Goal: Check status

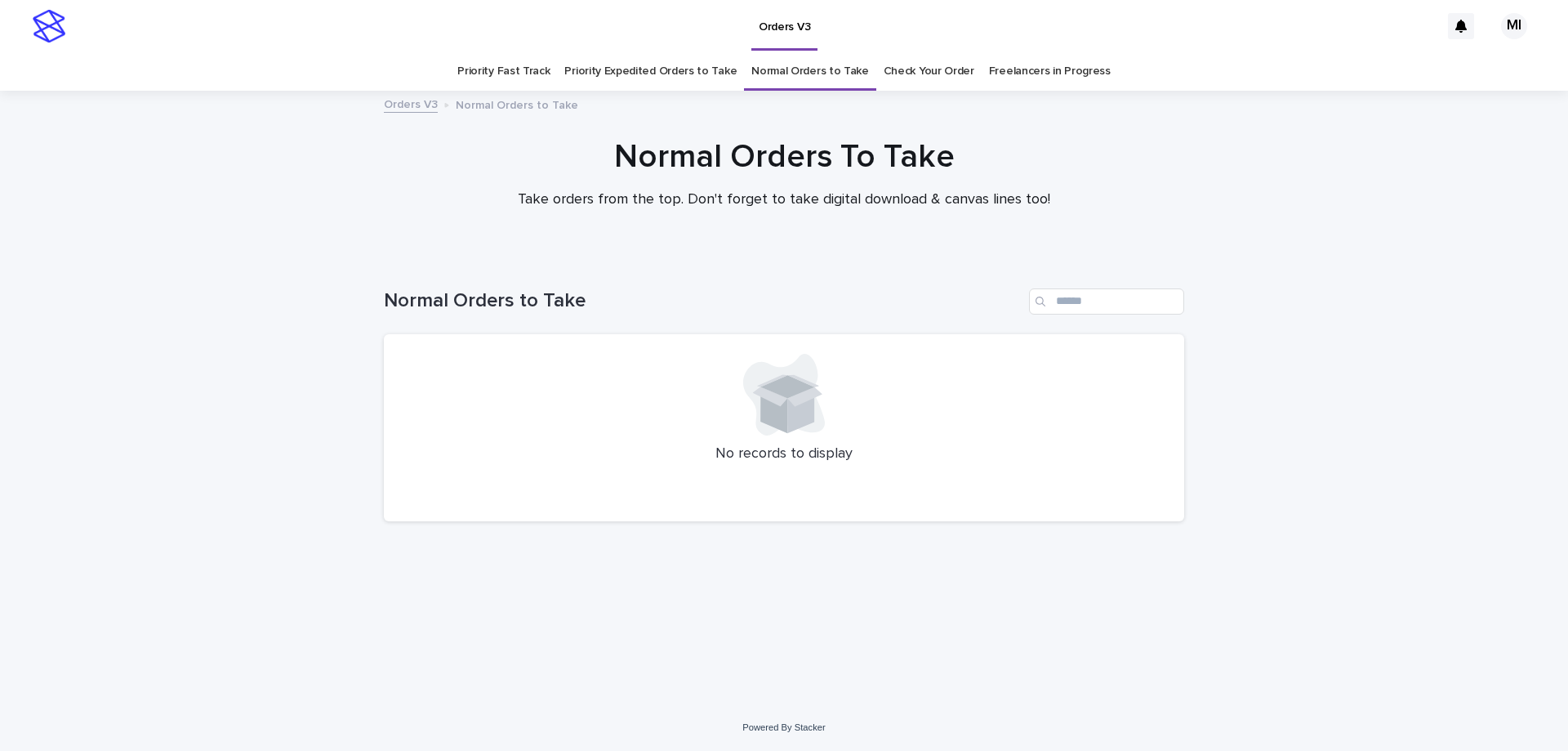
click at [604, 68] on link "Priority Expedited Orders to Take" at bounding box center [650, 70] width 172 height 38
click at [515, 68] on link "Priority Fast Track" at bounding box center [503, 70] width 92 height 38
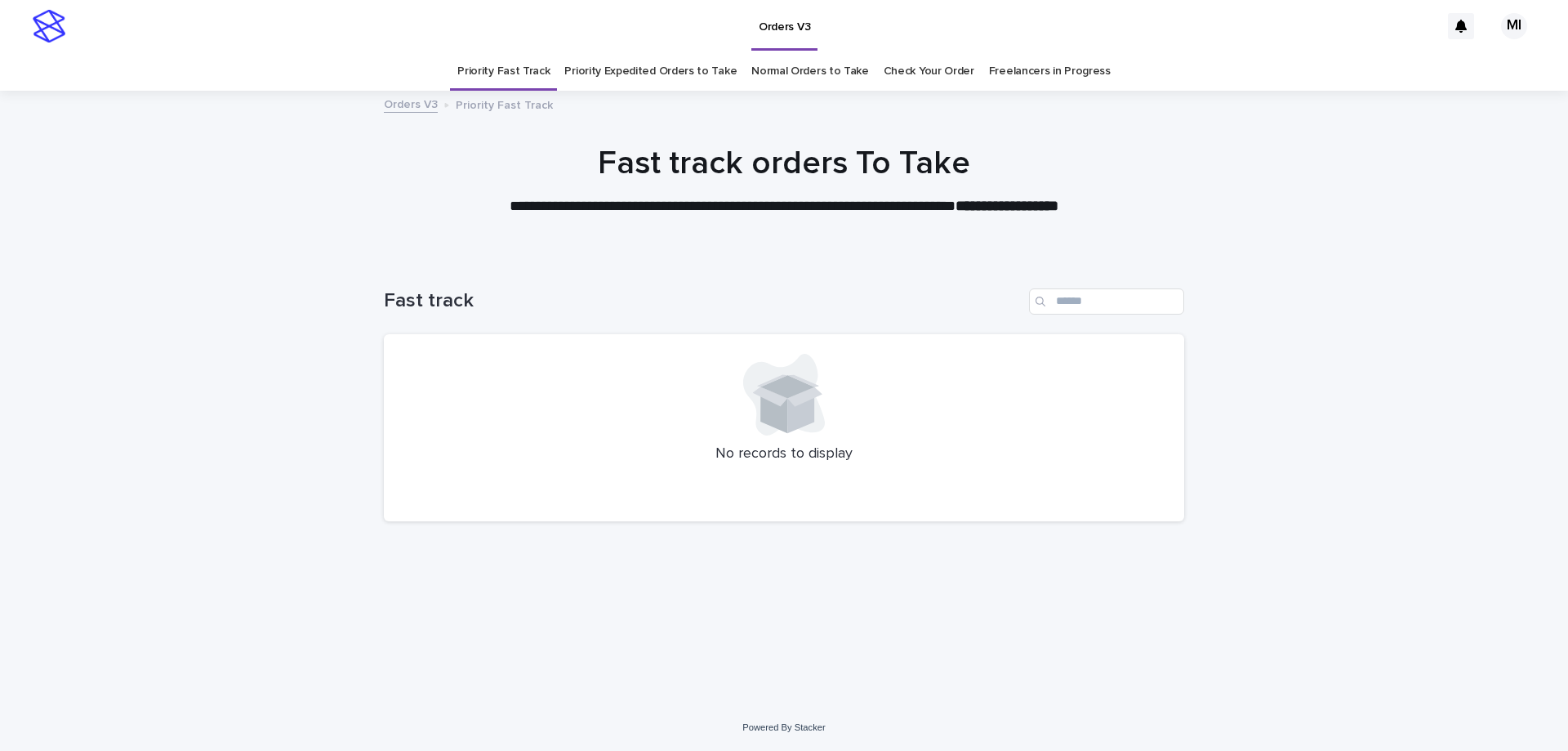
click at [616, 75] on link "Priority Expedited Orders to Take" at bounding box center [650, 70] width 172 height 38
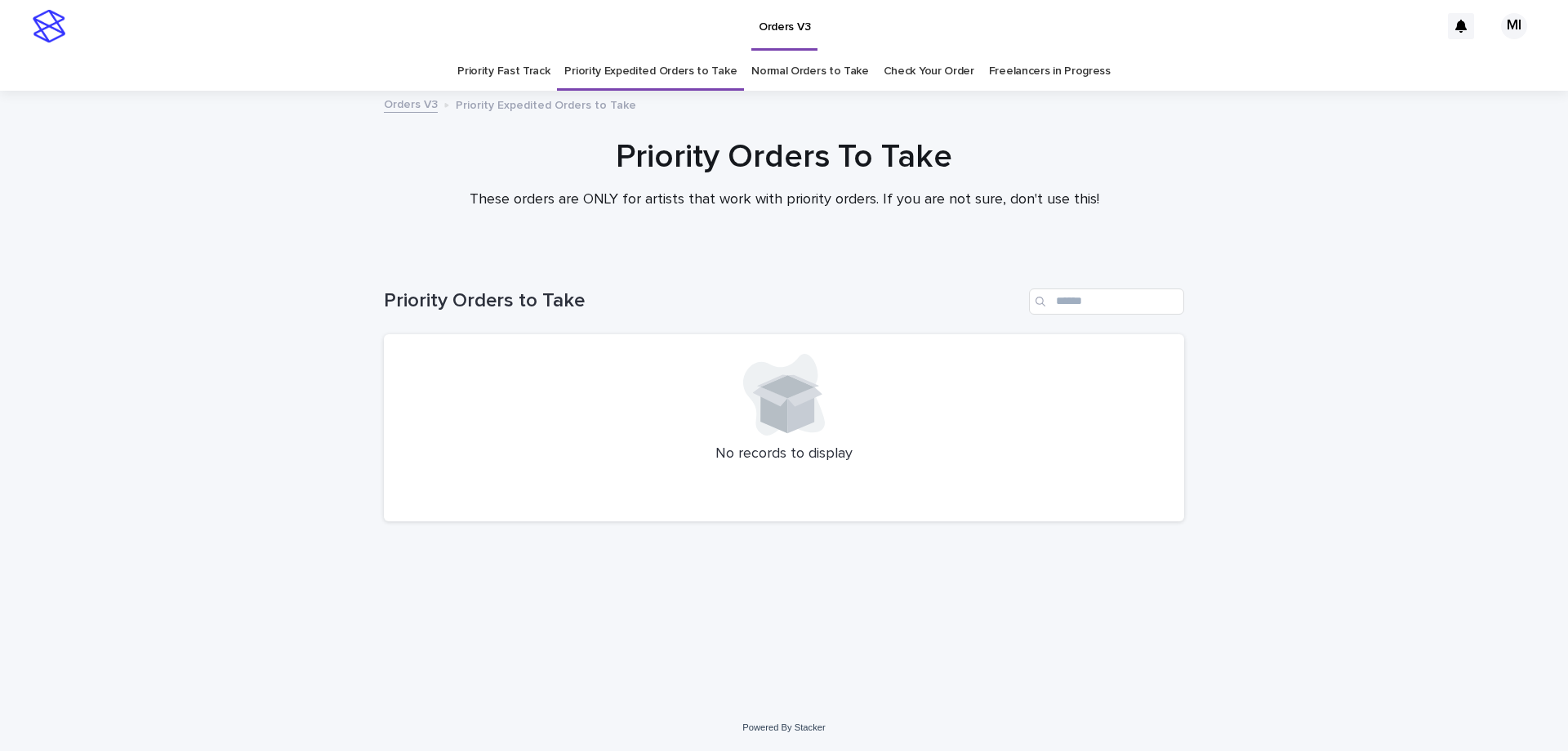
click at [798, 72] on link "Normal Orders to Take" at bounding box center [810, 70] width 117 height 38
click at [905, 70] on link "Check Your Order" at bounding box center [929, 70] width 91 height 38
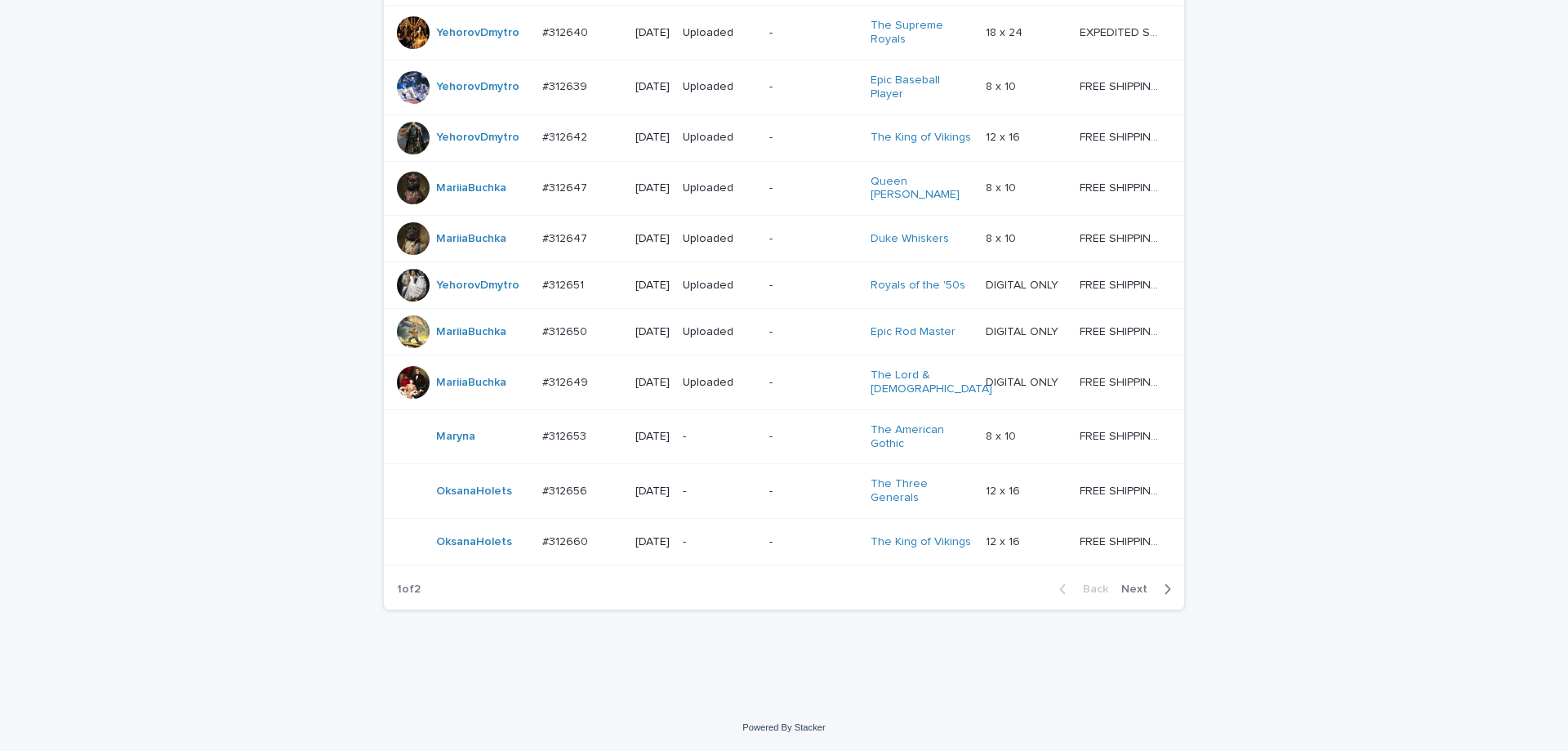
scroll to position [1422, 0]
click at [1157, 593] on div "button" at bounding box center [1164, 589] width 14 height 15
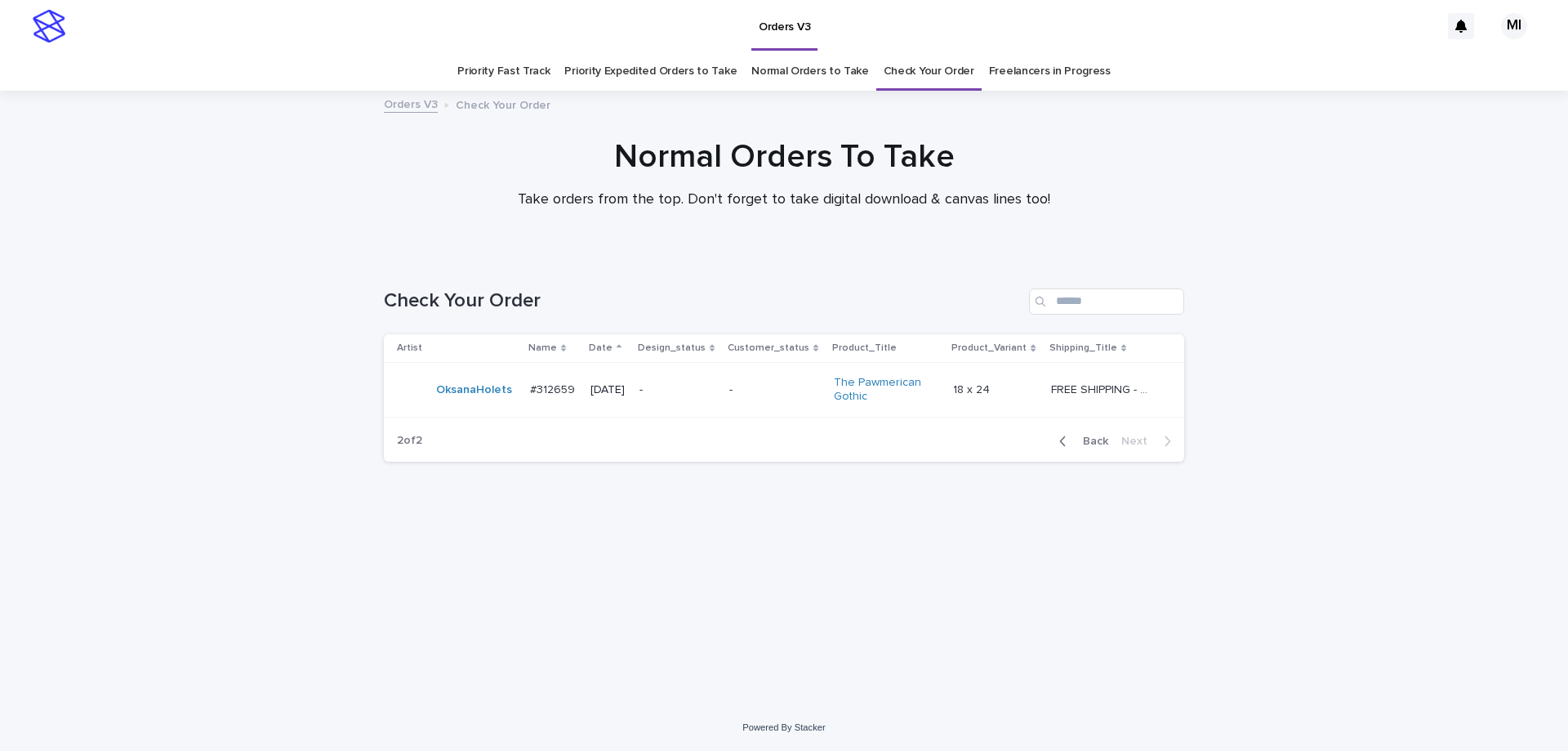
click at [1101, 447] on button "Back" at bounding box center [1080, 441] width 68 height 15
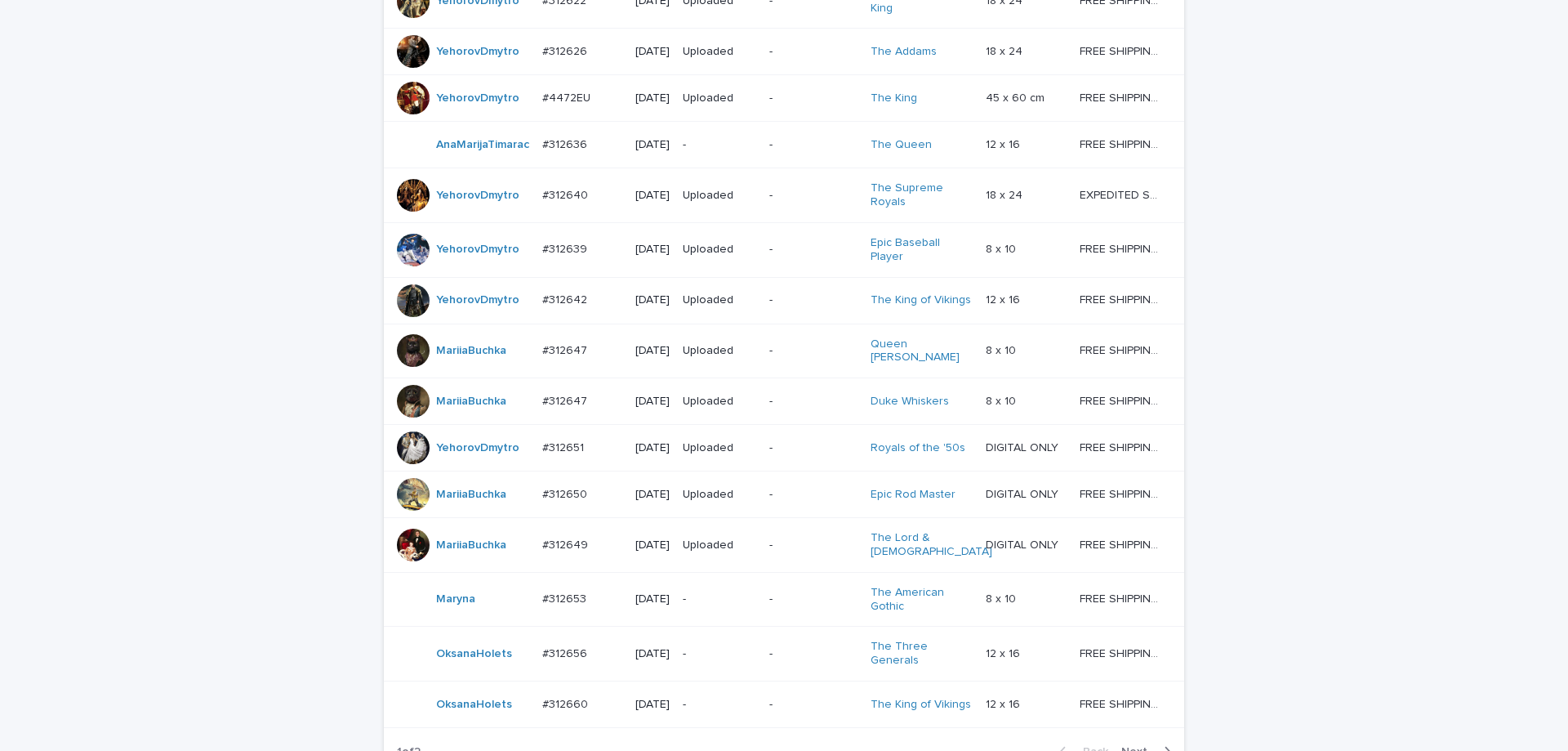
scroll to position [1422, 0]
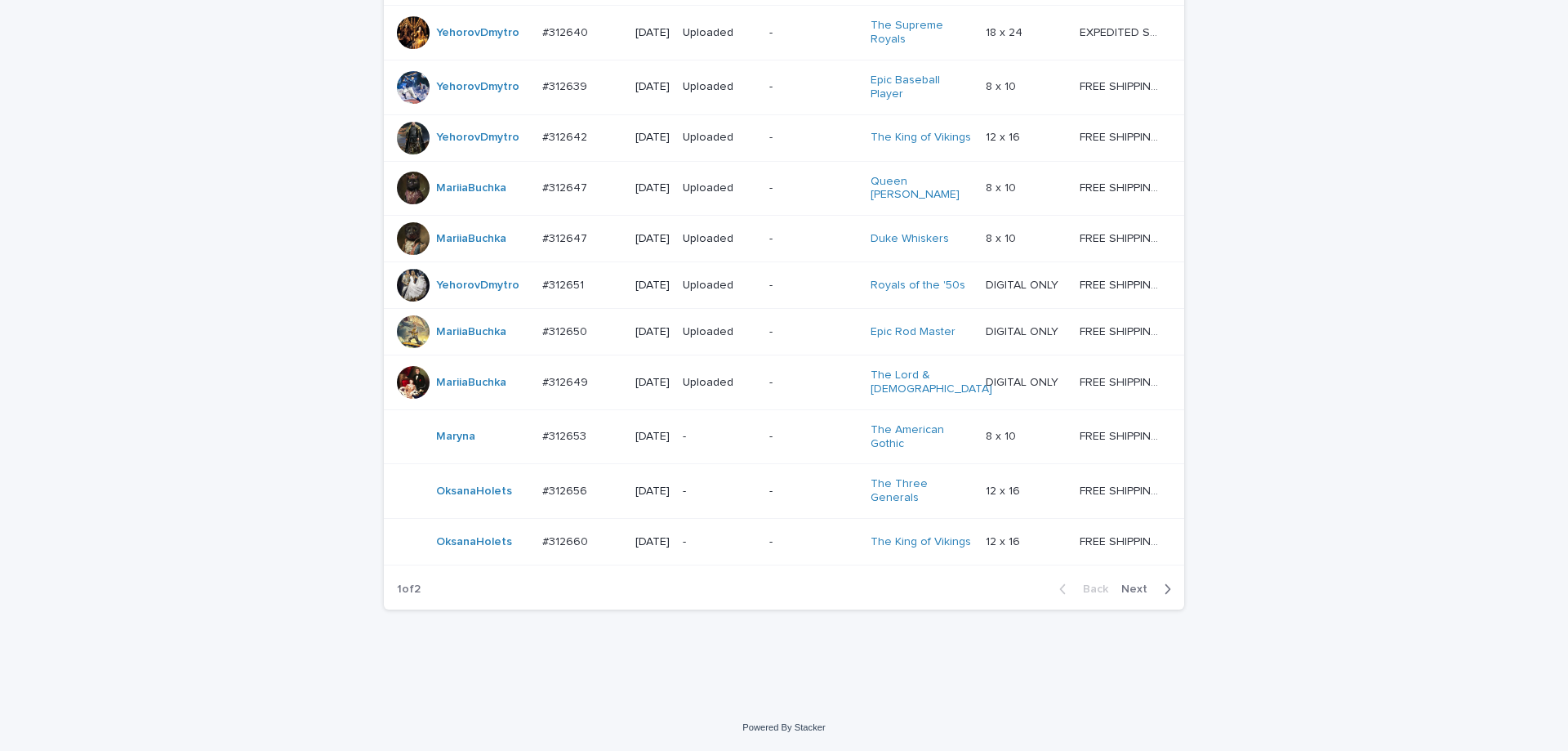
click at [1136, 593] on span "Next" at bounding box center [1139, 590] width 36 height 12
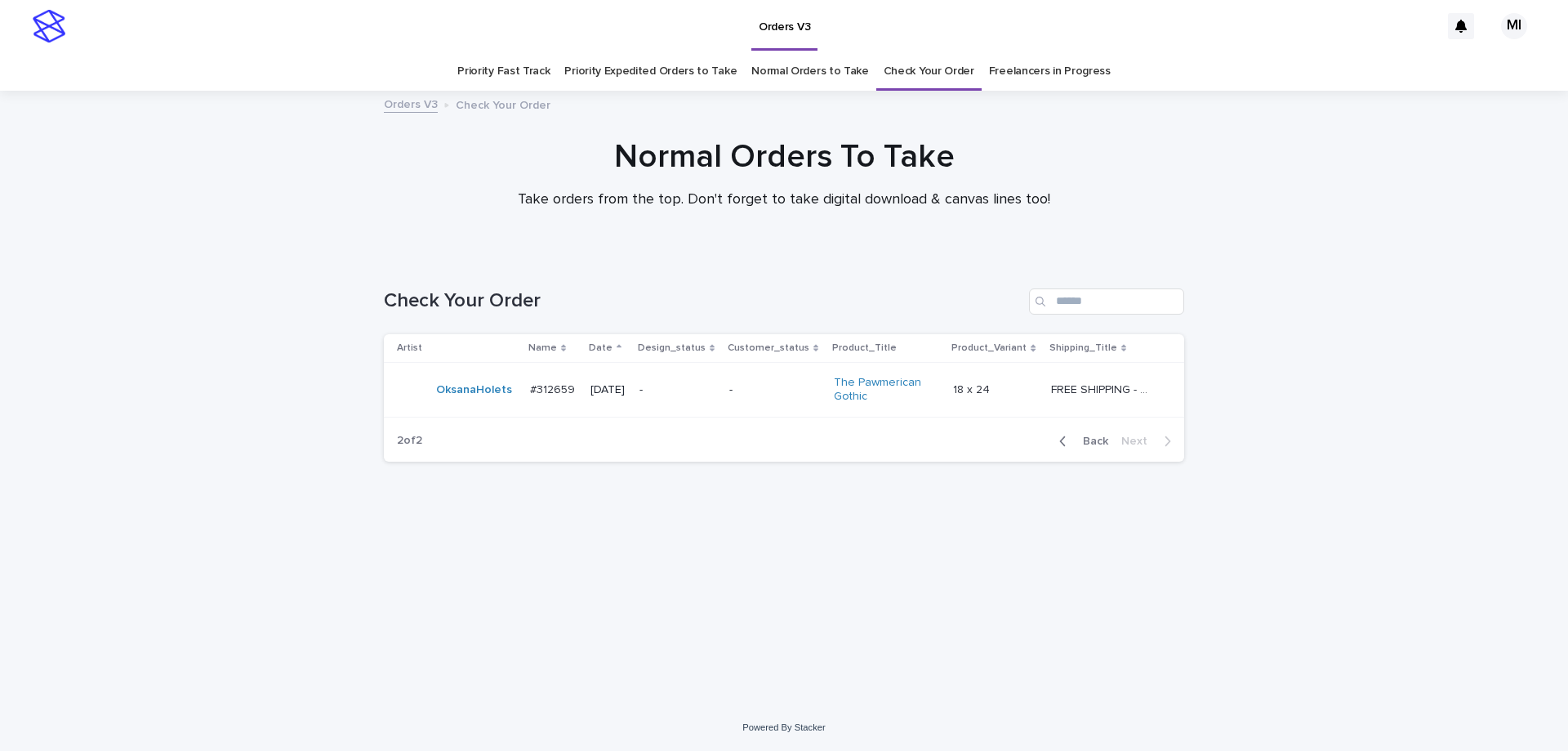
click at [1091, 440] on span "Back" at bounding box center [1091, 441] width 35 height 12
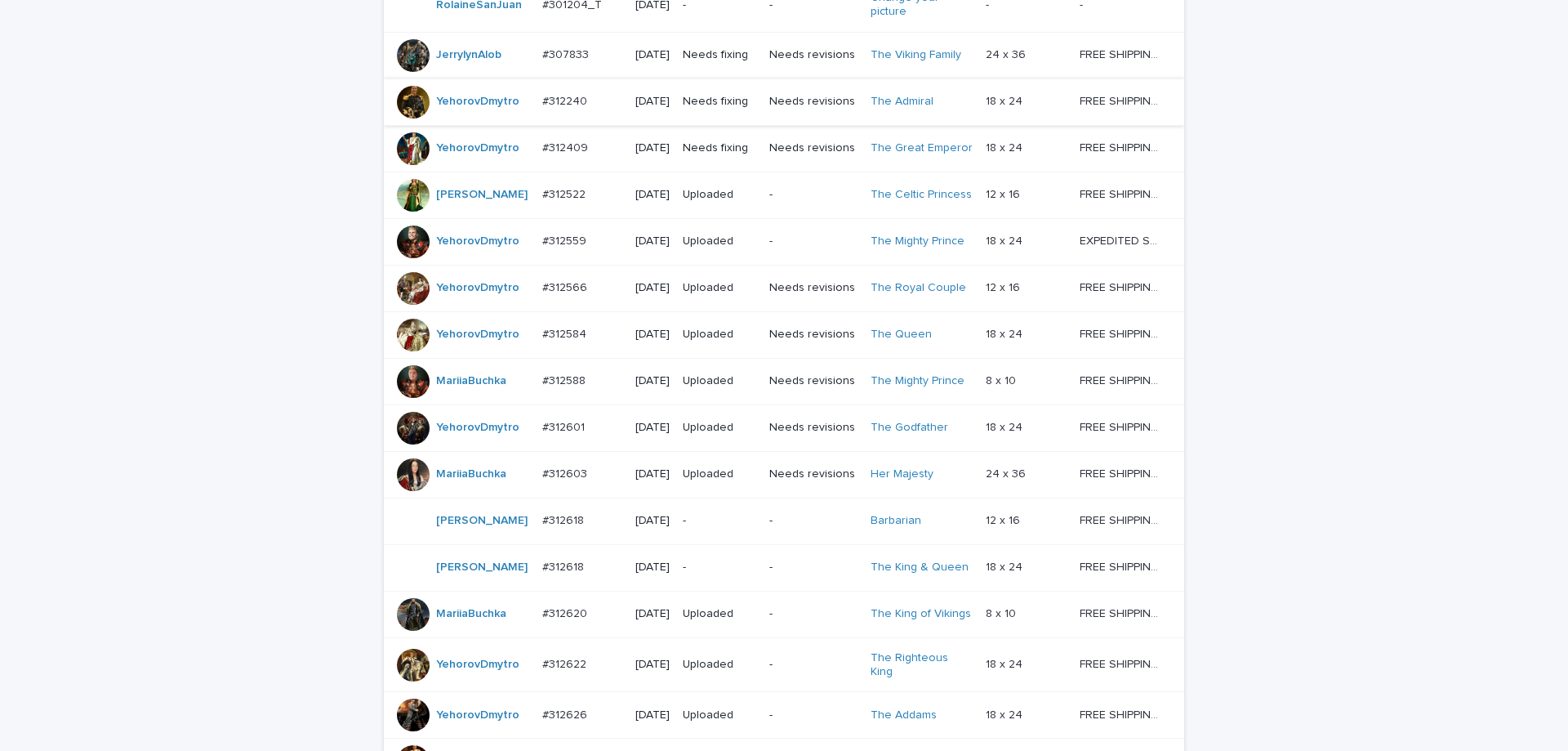
scroll to position [327, 0]
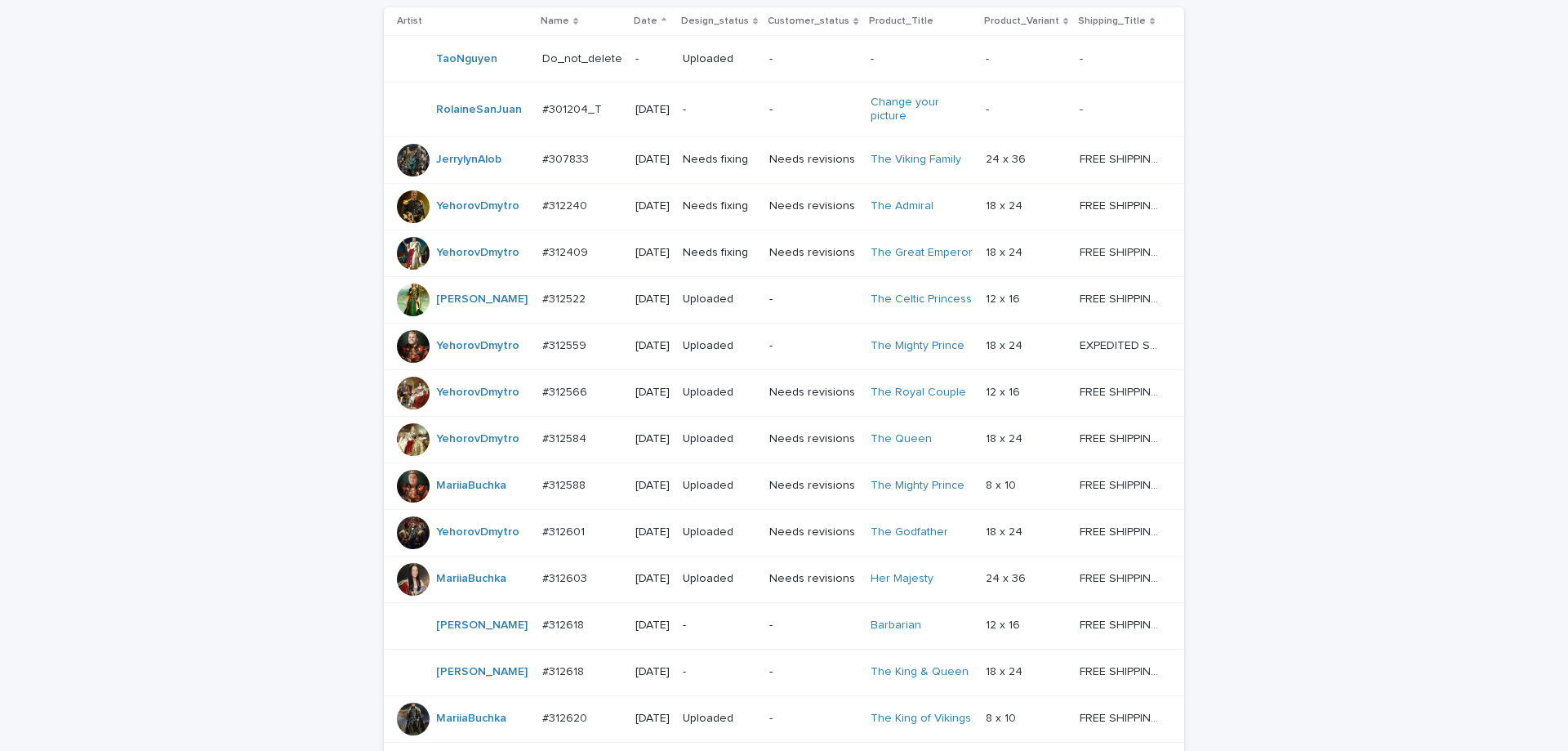
click at [809, 211] on p "Needs revisions" at bounding box center [812, 206] width 87 height 14
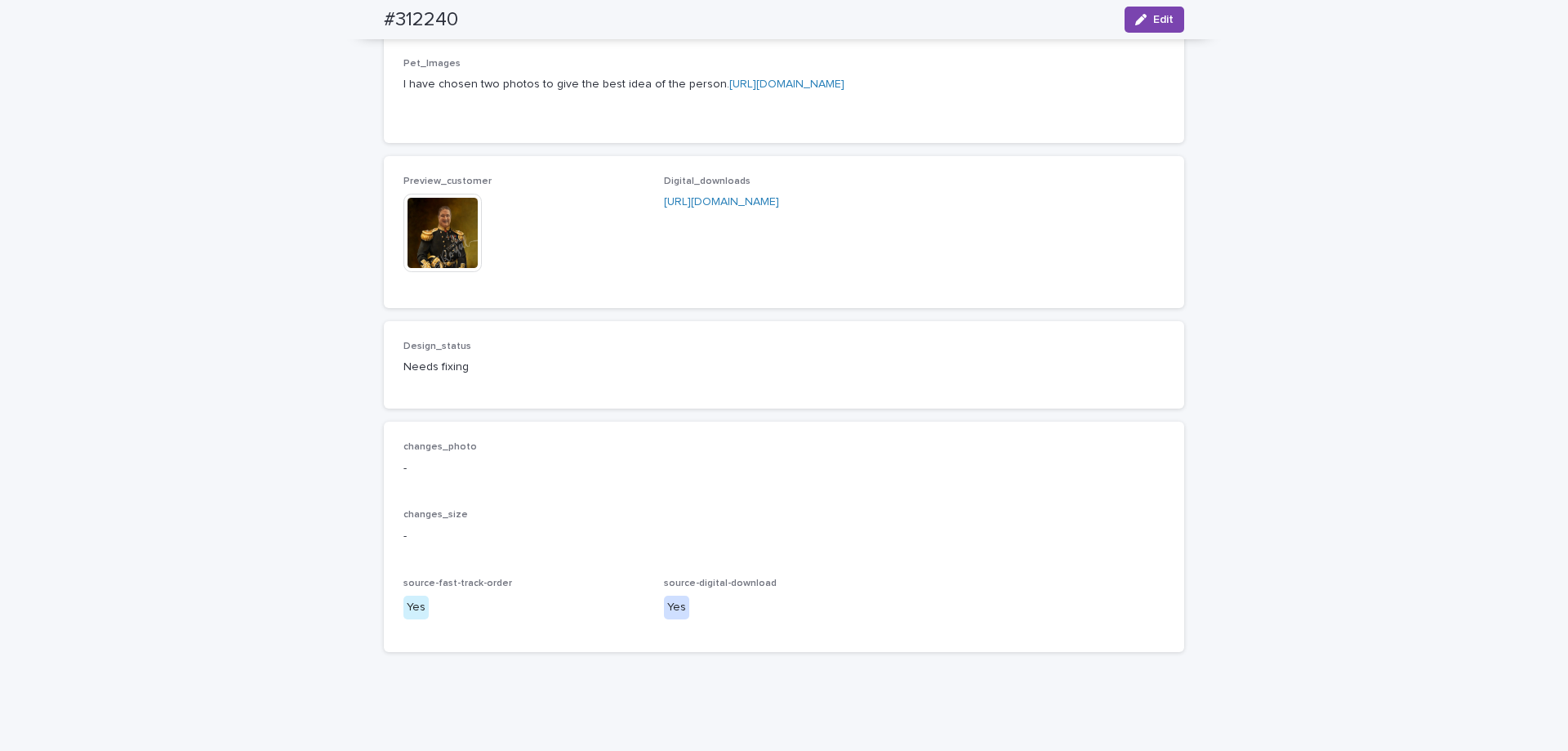
scroll to position [1062, 0]
click at [430, 271] on img at bounding box center [443, 231] width 78 height 78
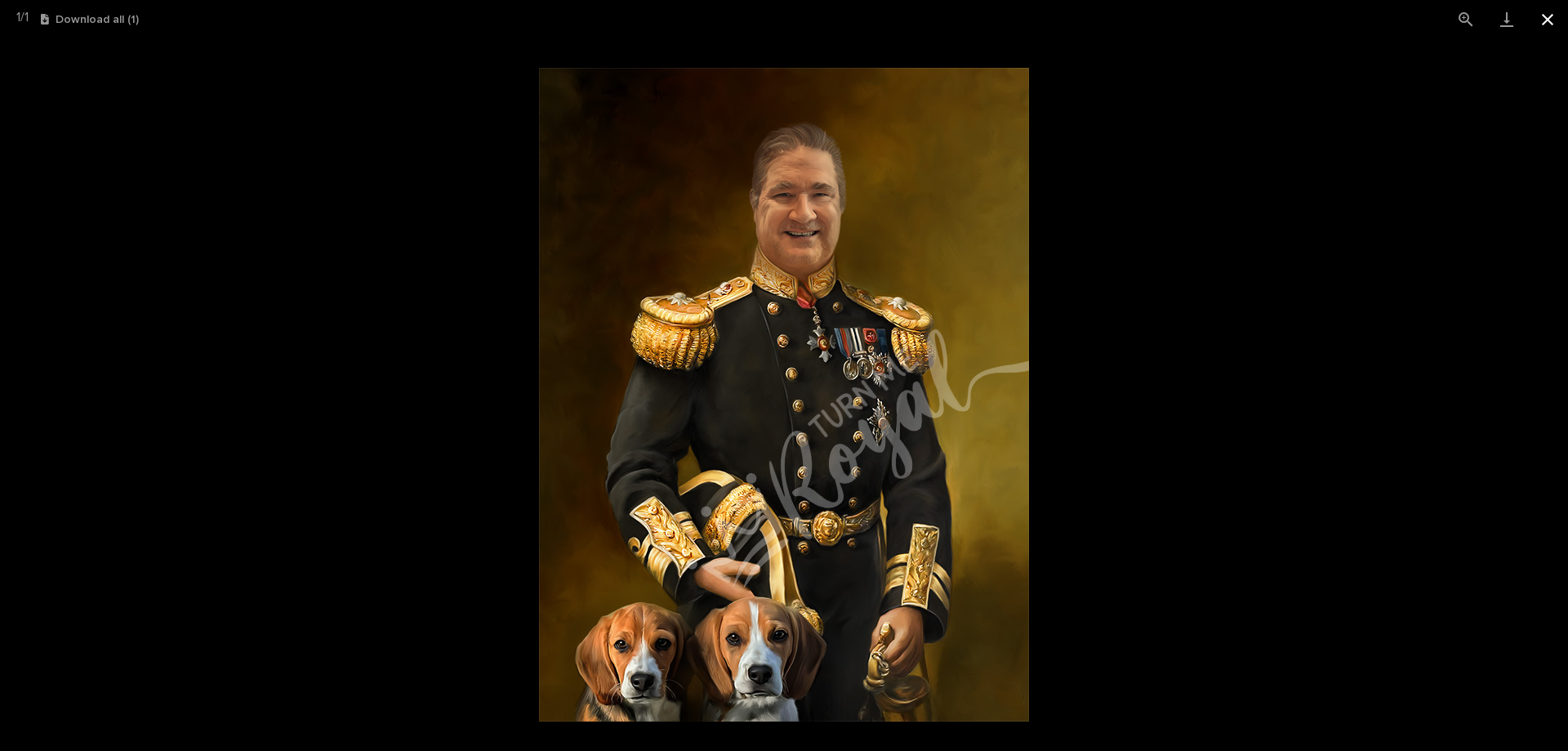
click at [1546, 26] on button "Close gallery" at bounding box center [1548, 19] width 41 height 38
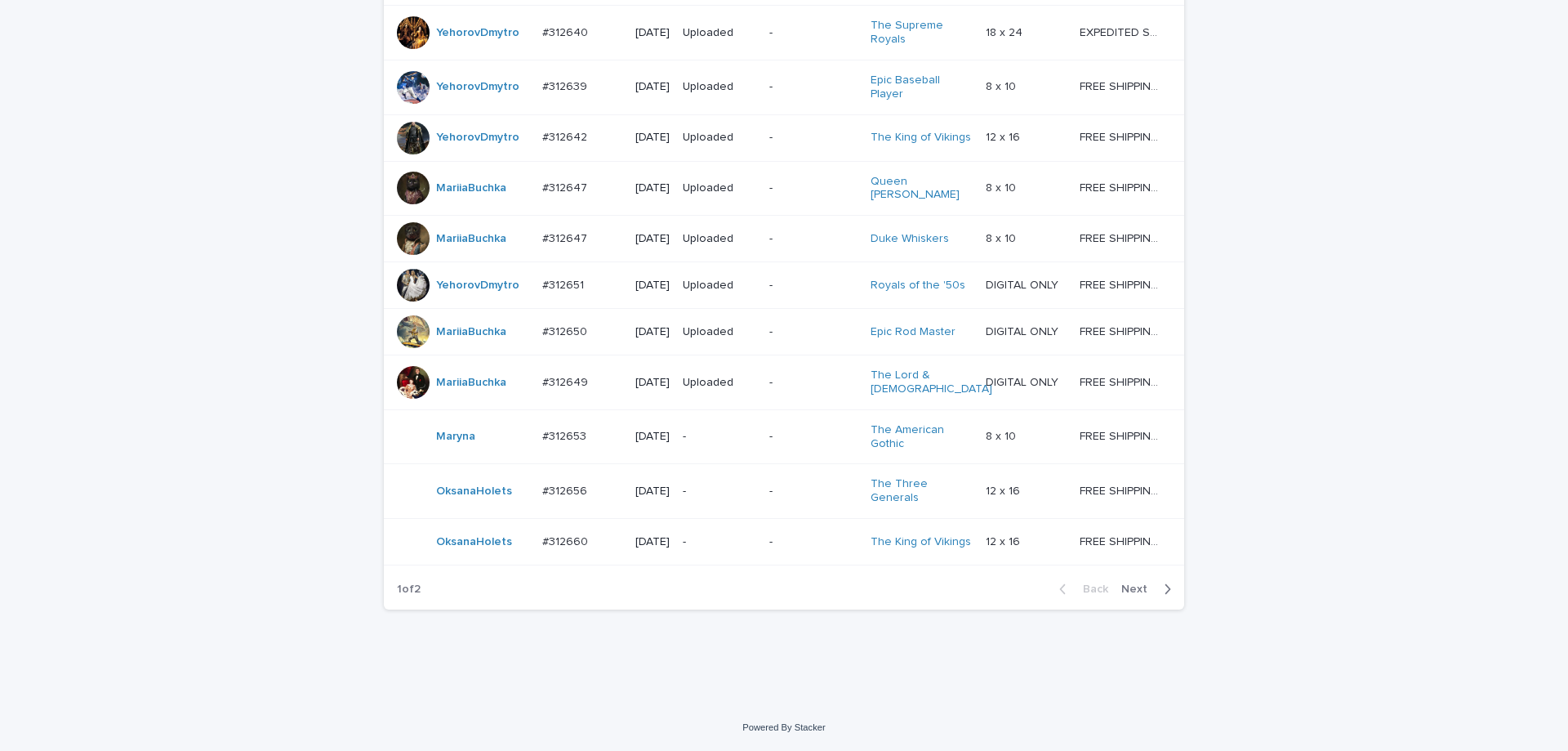
scroll to position [1422, 0]
